Goal: Task Accomplishment & Management: Use online tool/utility

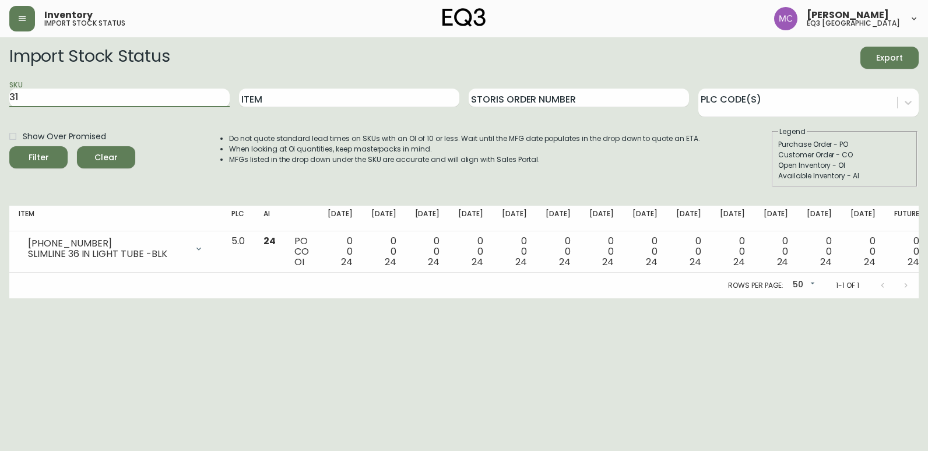
type input "3"
click at [9, 146] on button "Filter" at bounding box center [38, 157] width 58 height 22
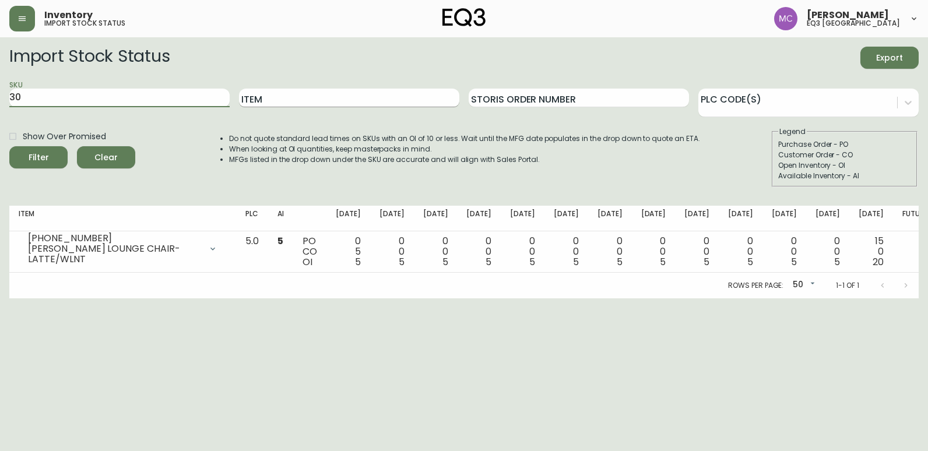
type input "3"
click at [319, 104] on input "Item" at bounding box center [349, 98] width 220 height 19
type input "SAGE"
click at [9, 146] on button "Filter" at bounding box center [38, 157] width 58 height 22
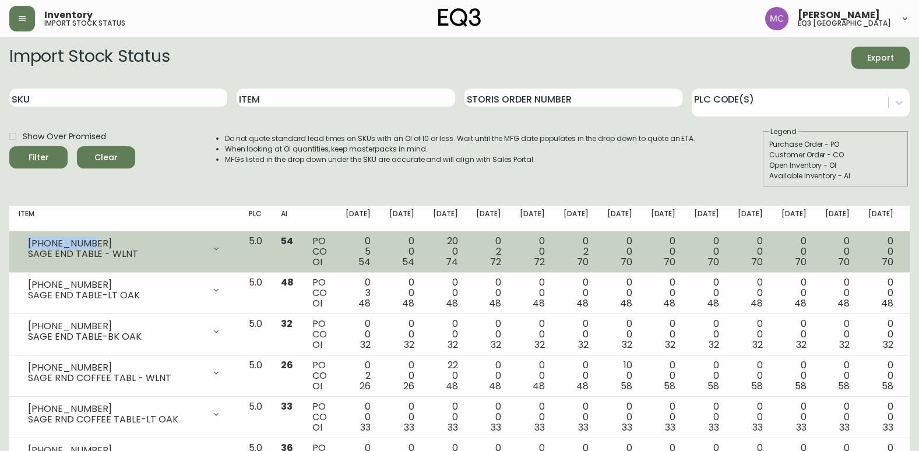
drag, startPoint x: 86, startPoint y: 239, endPoint x: 27, endPoint y: 239, distance: 58.8
click at [27, 239] on div "[PHONE_NUMBER] SAGE END TABLE - WLNT" at bounding box center [125, 249] width 212 height 26
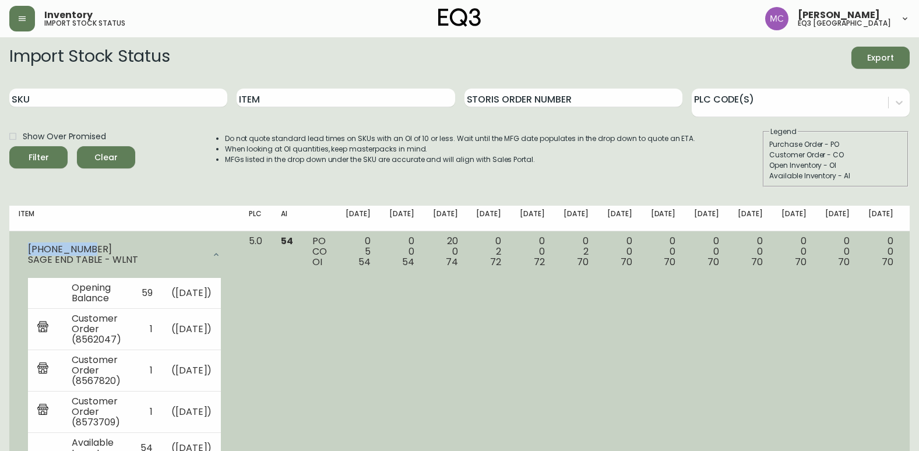
copy div "[PHONE_NUMBER]"
